Goal: Information Seeking & Learning: Understand process/instructions

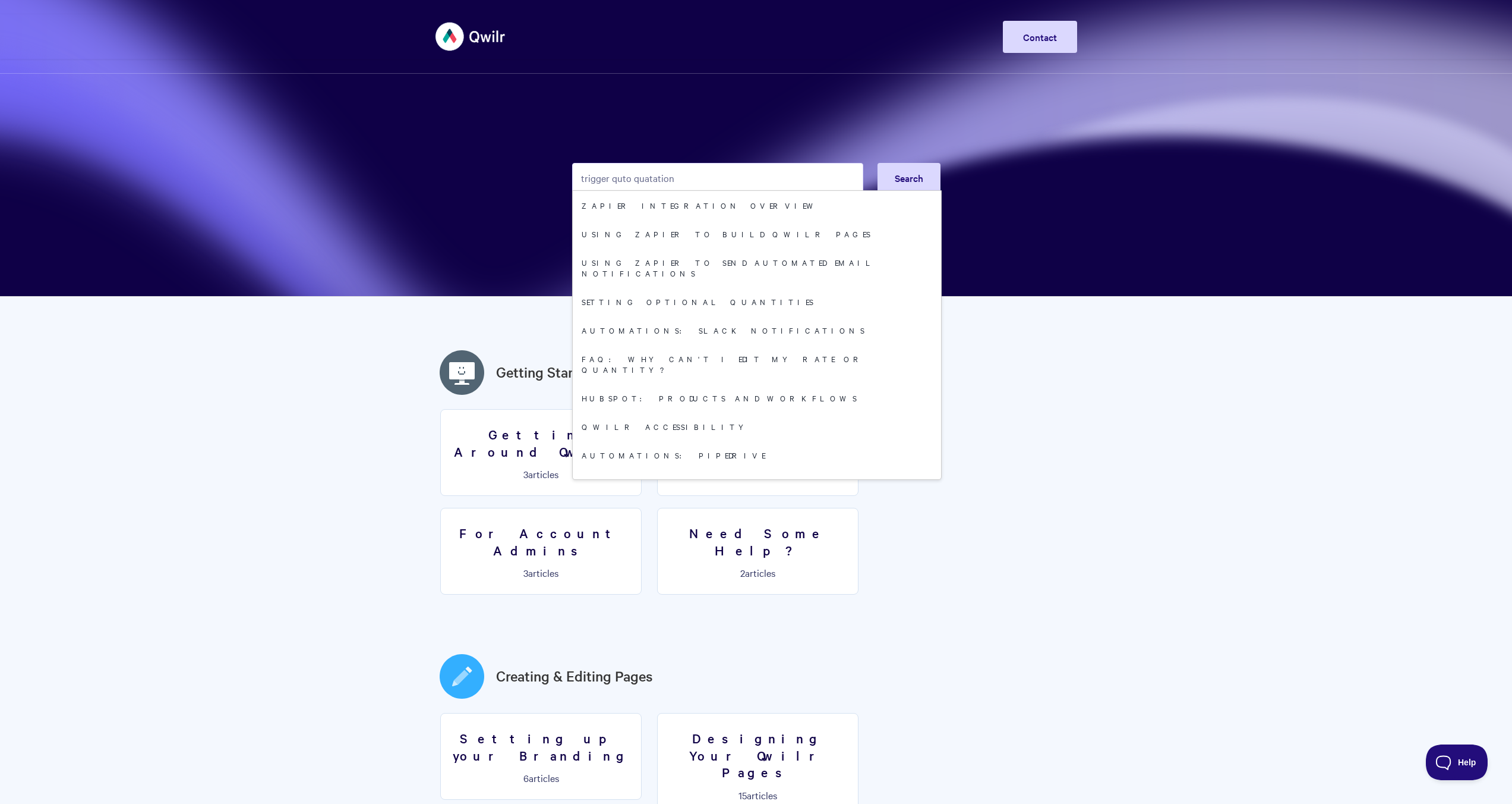
type input "trigger quto quatation"
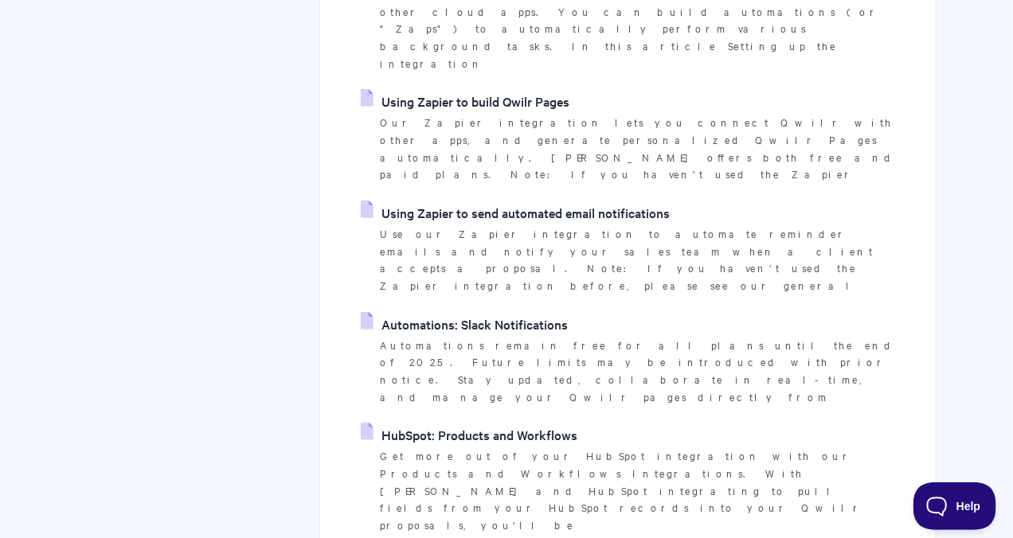
scroll to position [396, 0]
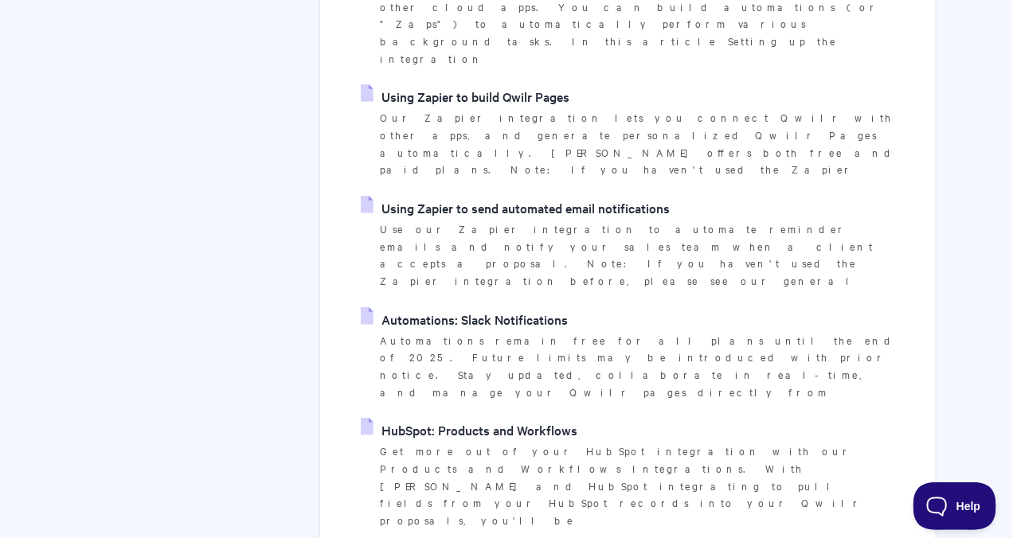
click at [474, 418] on link "HubSpot: Products and Workflows" at bounding box center [469, 430] width 217 height 24
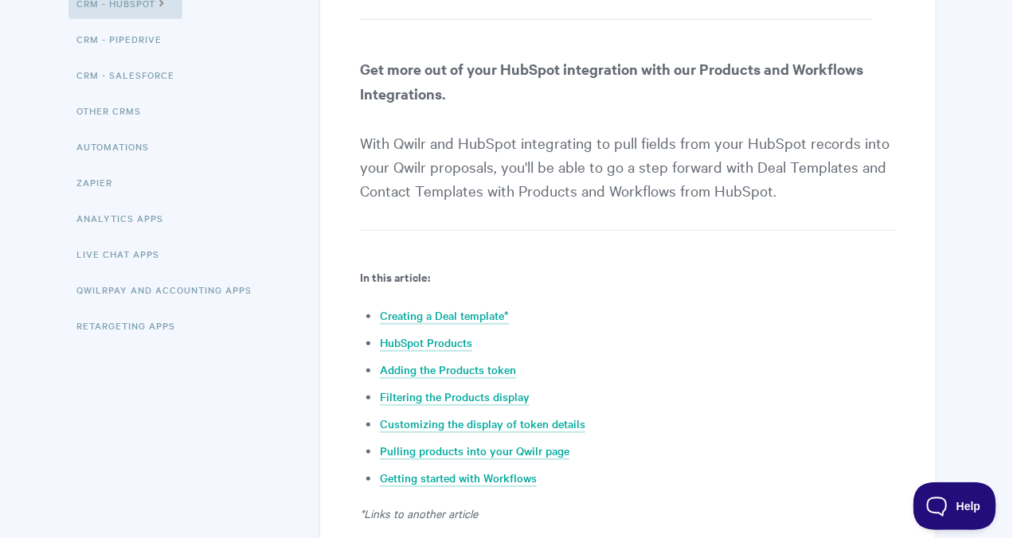
scroll to position [297, 0]
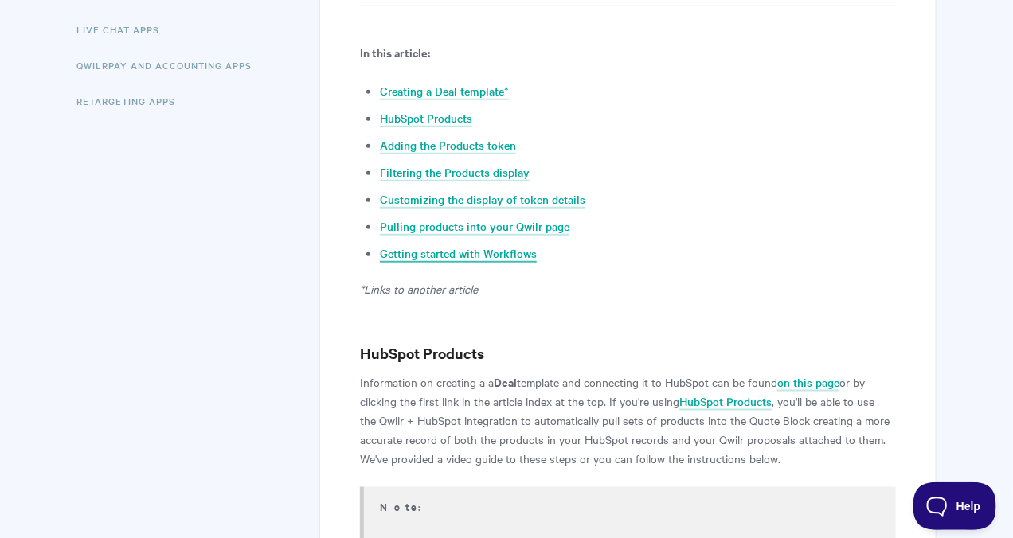
click at [455, 254] on link "Getting started with Workflows" at bounding box center [458, 254] width 157 height 18
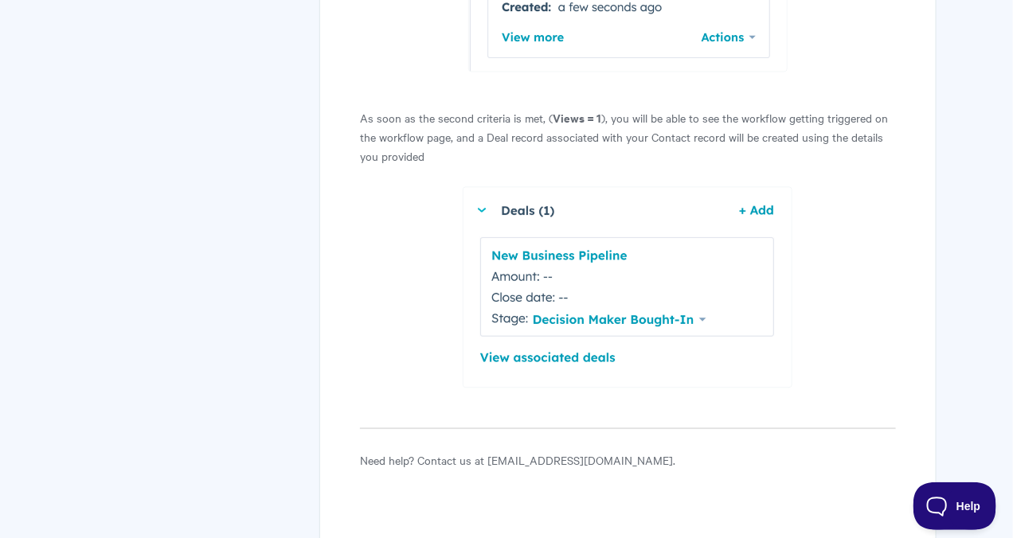
scroll to position [12848, 0]
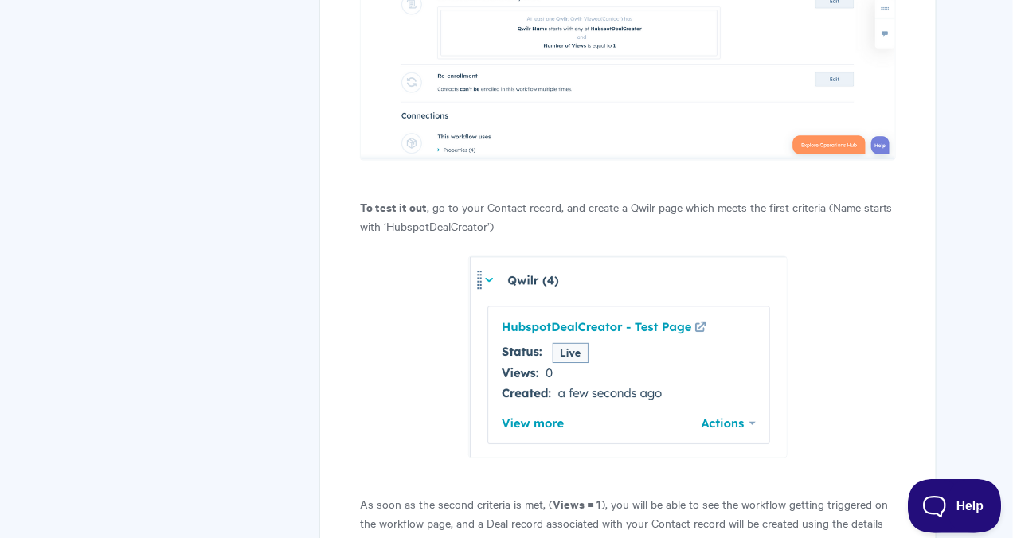
click at [940, 499] on span "Help" at bounding box center [948, 503] width 83 height 11
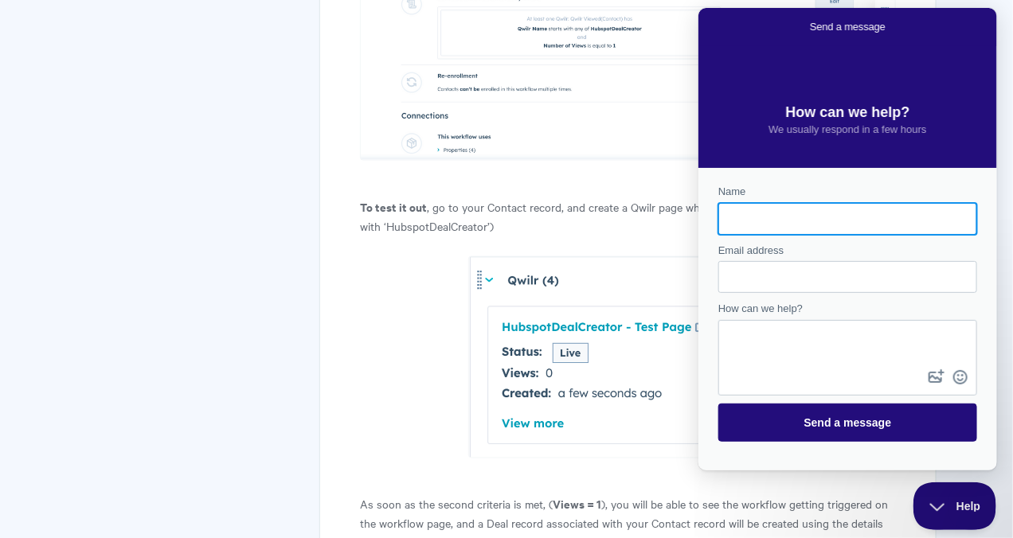
scroll to position [0, 0]
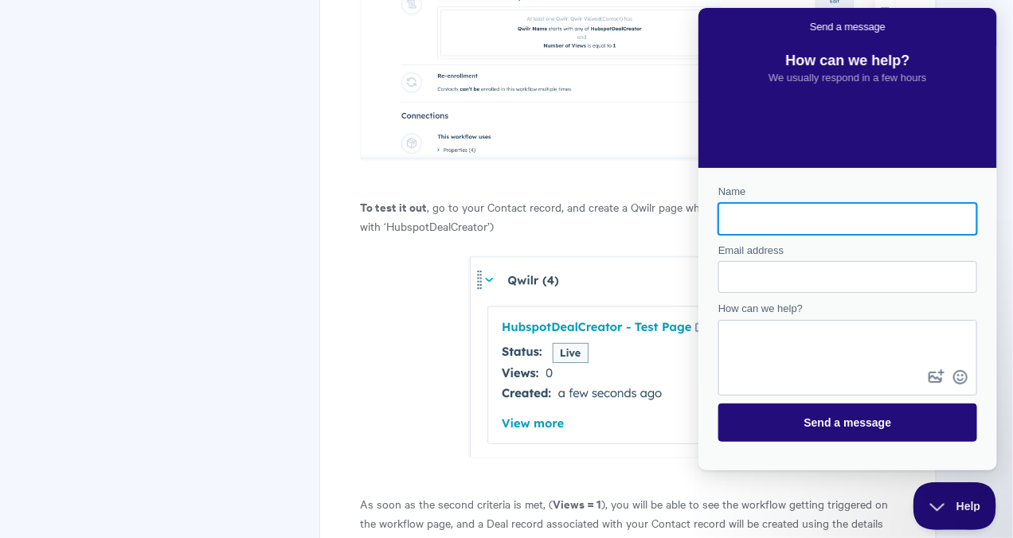
click at [595, 221] on p "To test it out , go to your Contact record, and create a Qwilr page which meets…" at bounding box center [628, 216] width 536 height 38
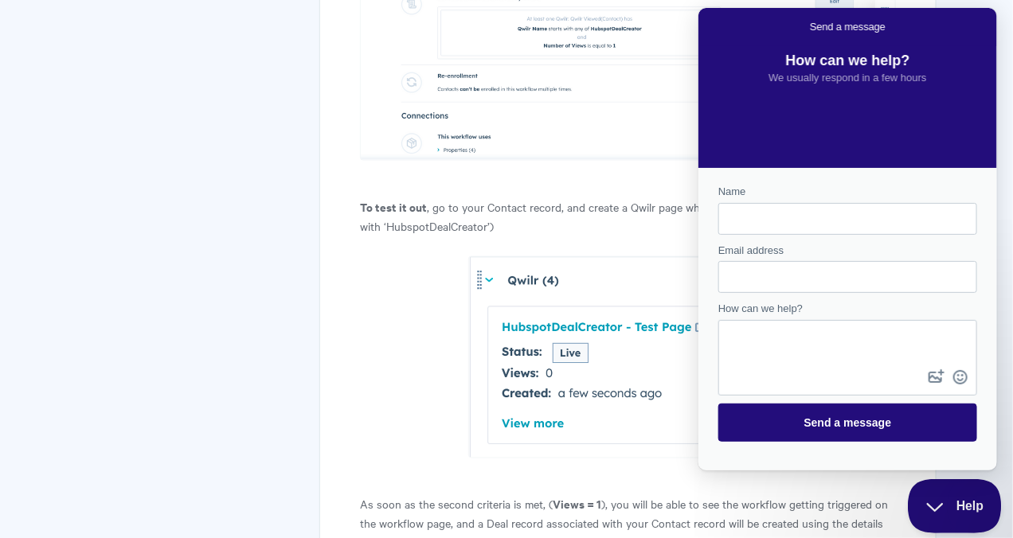
click at [928, 493] on button "Help" at bounding box center [948, 503] width 83 height 48
